Goal: Information Seeking & Learning: Learn about a topic

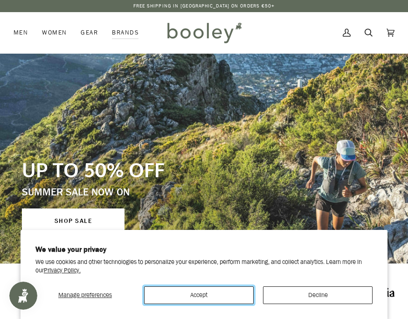
click at [207, 290] on button "Accept" at bounding box center [199, 295] width 110 height 18
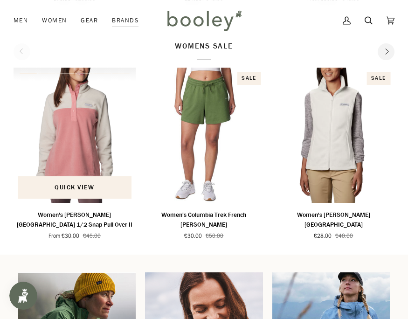
scroll to position [523, 0]
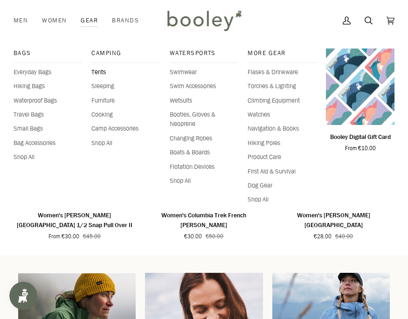
click at [99, 73] on span "Tents" at bounding box center [125, 72] width 69 height 9
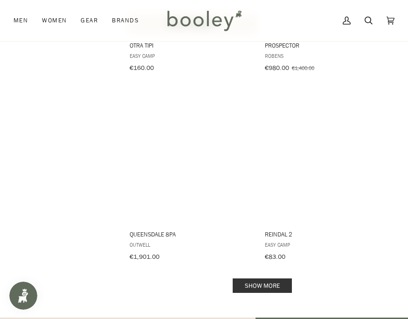
scroll to position [1783, 0]
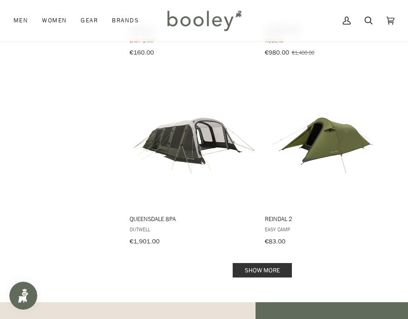
click at [248, 263] on link "Show more" at bounding box center [262, 270] width 59 height 14
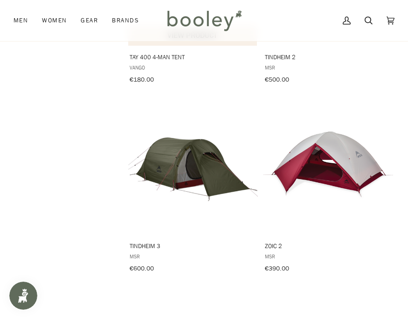
scroll to position [2696, 0]
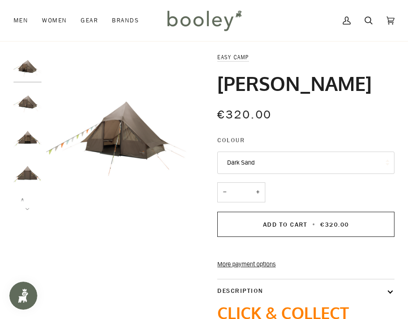
scroll to position [21, 0]
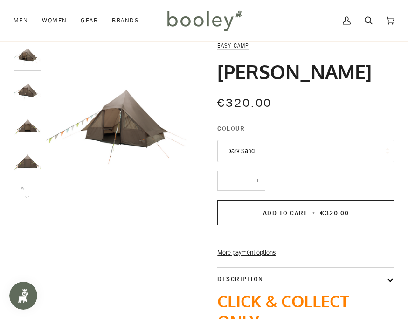
click at [28, 96] on img "Easy Camp Orsa Cabin Dark Sand - Booley Galway" at bounding box center [28, 90] width 28 height 28
click at [27, 126] on img "Easy Camp Orsa Cabin Dark Sand - Booley Galway" at bounding box center [28, 126] width 28 height 28
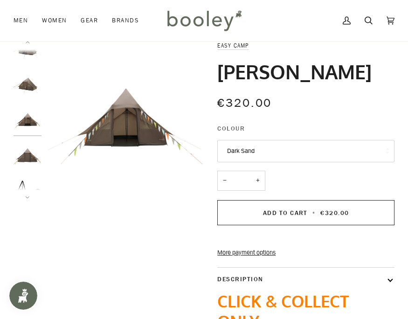
click at [32, 157] on img "Easy Camp Orsa Cabin Dark Sand - Booley Galway" at bounding box center [28, 156] width 28 height 28
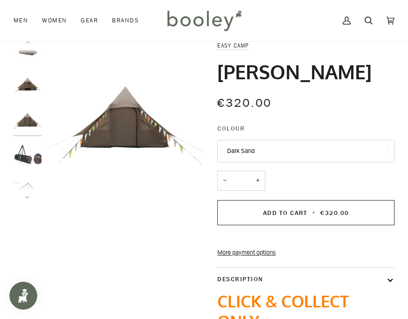
click at [32, 158] on img "Easy Camp Orsa Cabin Dark Sand - Booley Galway" at bounding box center [28, 156] width 28 height 28
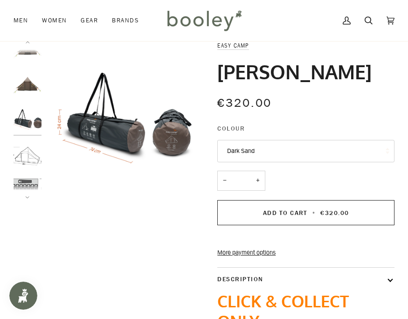
click at [32, 158] on img "Easy Camp Orsa Cabin - Booley Galway" at bounding box center [28, 156] width 28 height 28
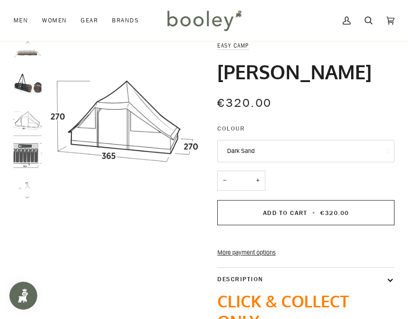
click at [32, 158] on img "Easy Camp Orsa Cabin - Booley Galway" at bounding box center [28, 156] width 28 height 28
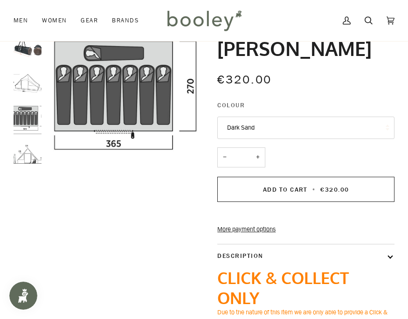
scroll to position [45, 0]
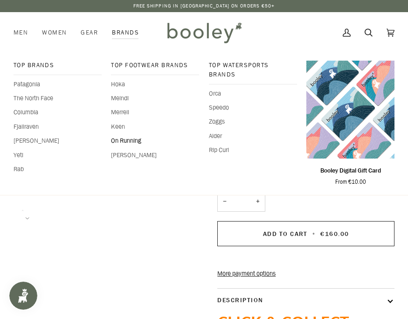
scroll to position [2, 0]
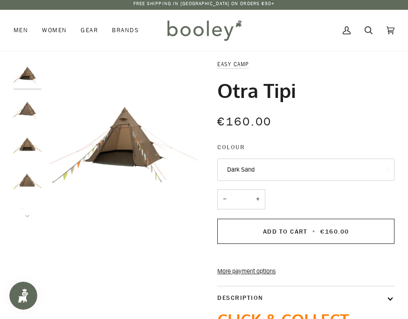
click at [28, 169] on img "Easy Camp Otra Tipi Dark Sand - Booley Galway" at bounding box center [28, 180] width 28 height 28
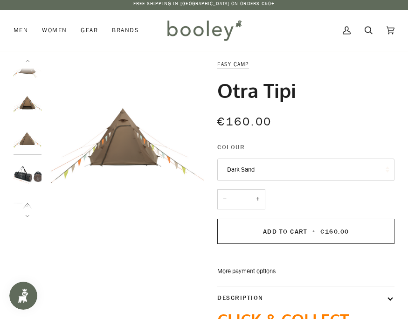
click at [26, 176] on img "Easy Camp Otra Tipi Dark Sand - Booley Galway" at bounding box center [28, 174] width 28 height 28
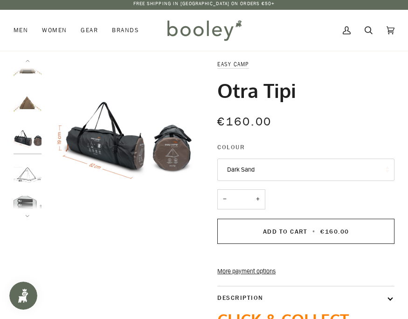
click at [26, 180] on img "Easy Camp Otra Tipi - Booley Galway" at bounding box center [28, 174] width 28 height 28
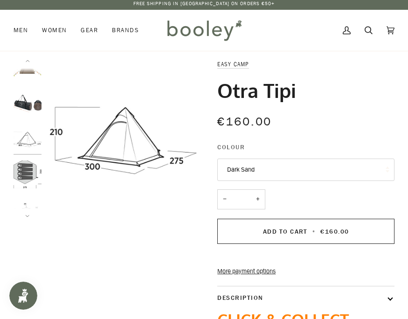
click at [25, 175] on img "Easy Camp Otra Tipi - Booley Galway" at bounding box center [28, 174] width 28 height 28
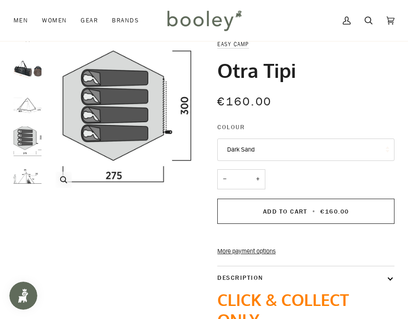
scroll to position [26, 0]
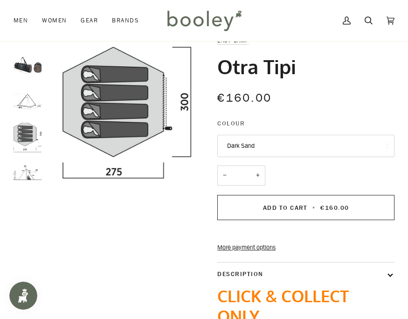
click at [32, 181] on img "Easy Camp Otra Tipi - Booley Galway" at bounding box center [28, 172] width 28 height 28
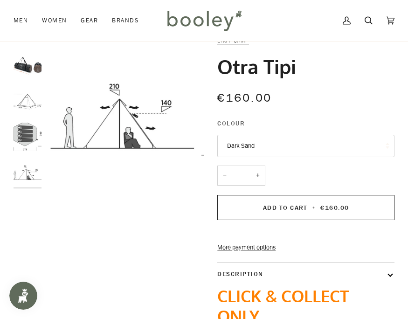
scroll to position [0, 0]
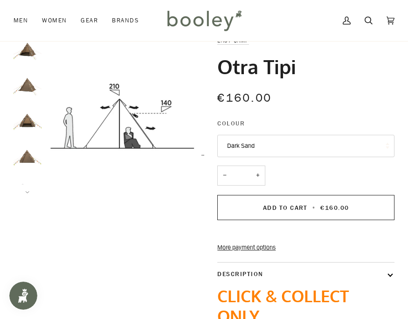
click at [28, 57] on img "Easy Camp Otra Tipi Dark Sand - Booley Galway" at bounding box center [28, 50] width 28 height 28
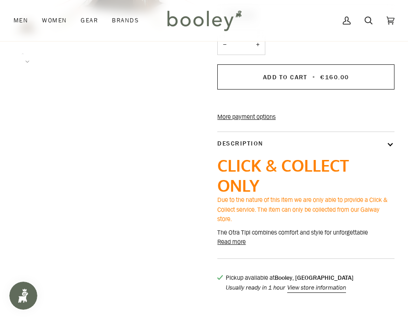
scroll to position [158, 0]
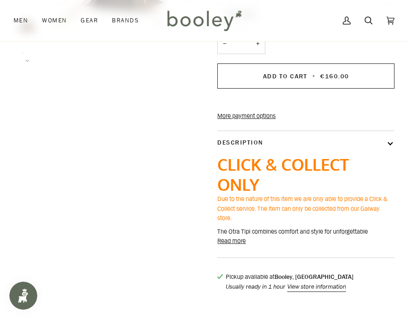
click at [275, 191] on h3 "CLICK & COLLECT ONLY" at bounding box center [305, 174] width 177 height 40
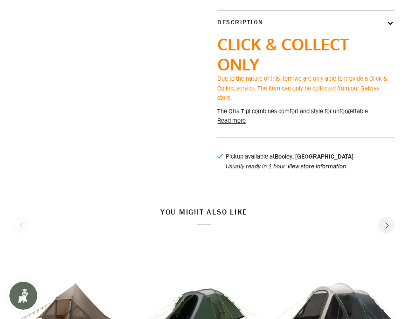
scroll to position [0, 0]
